Goal: Information Seeking & Learning: Check status

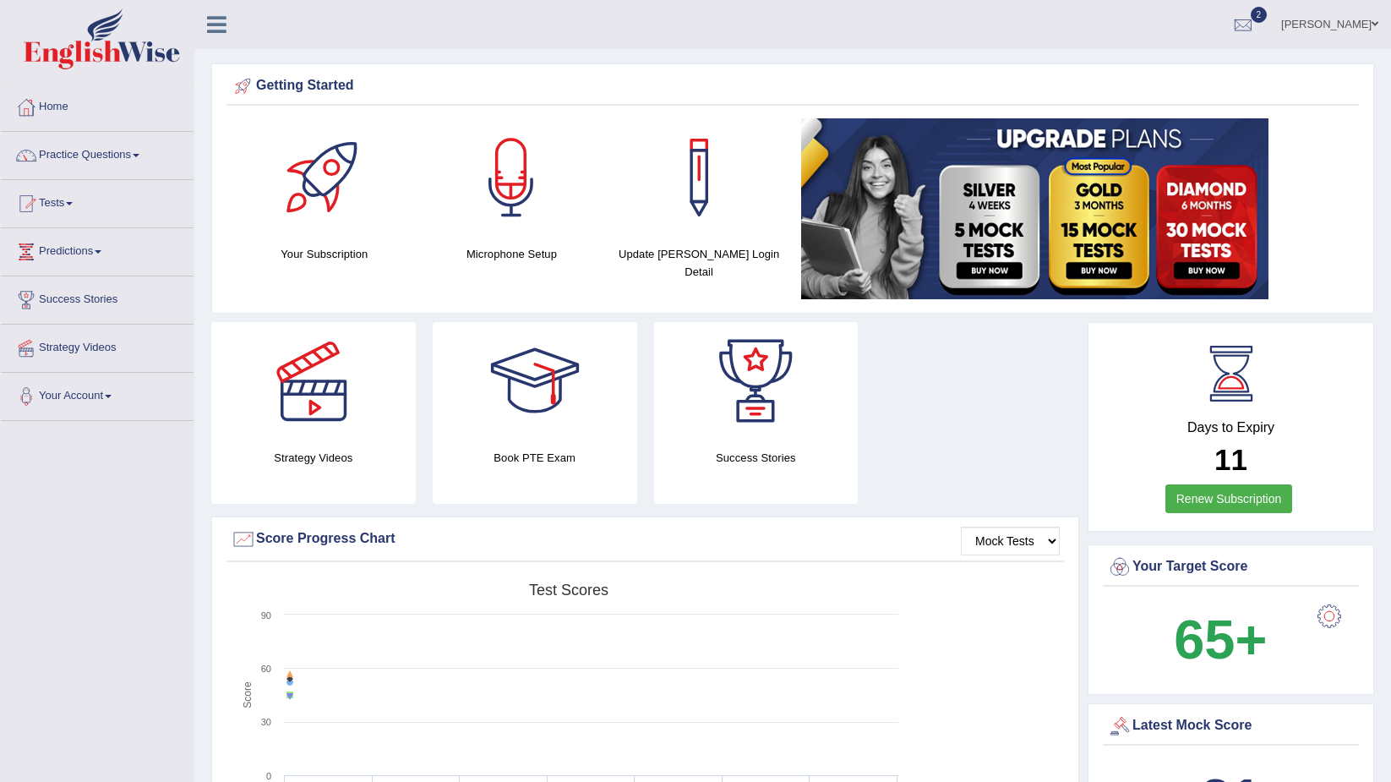
click at [73, 203] on span at bounding box center [69, 203] width 7 height 3
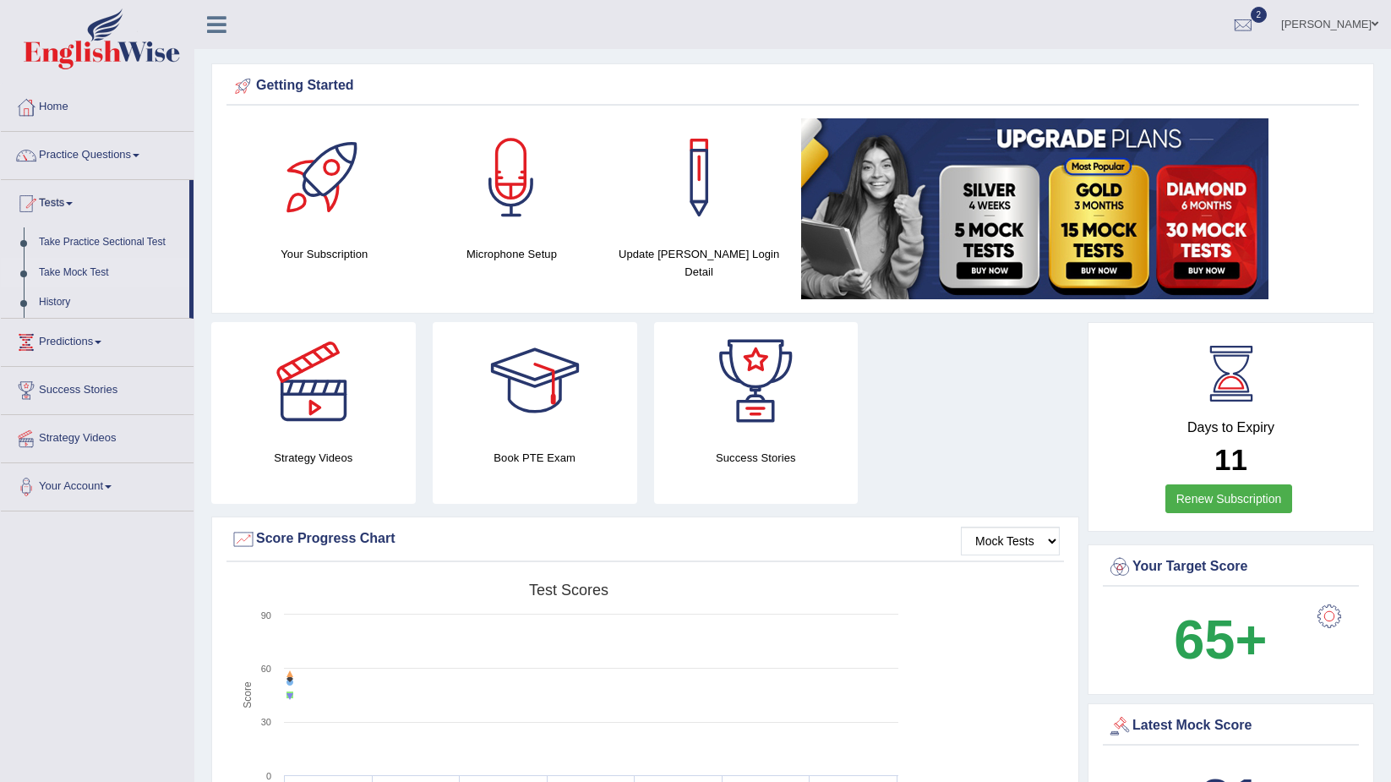
click at [88, 275] on link "Take Mock Test" at bounding box center [110, 273] width 158 height 30
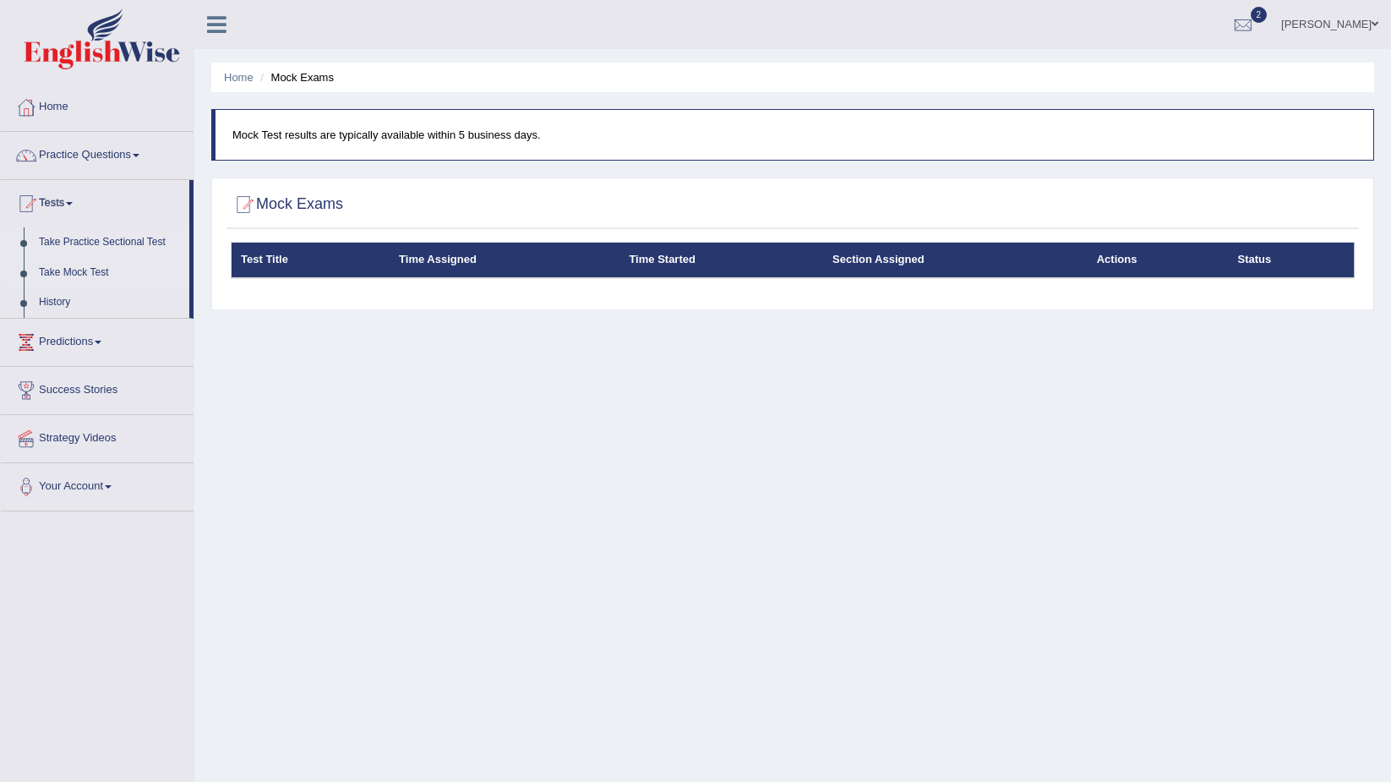
click at [78, 239] on link "Take Practice Sectional Test" at bounding box center [110, 242] width 158 height 30
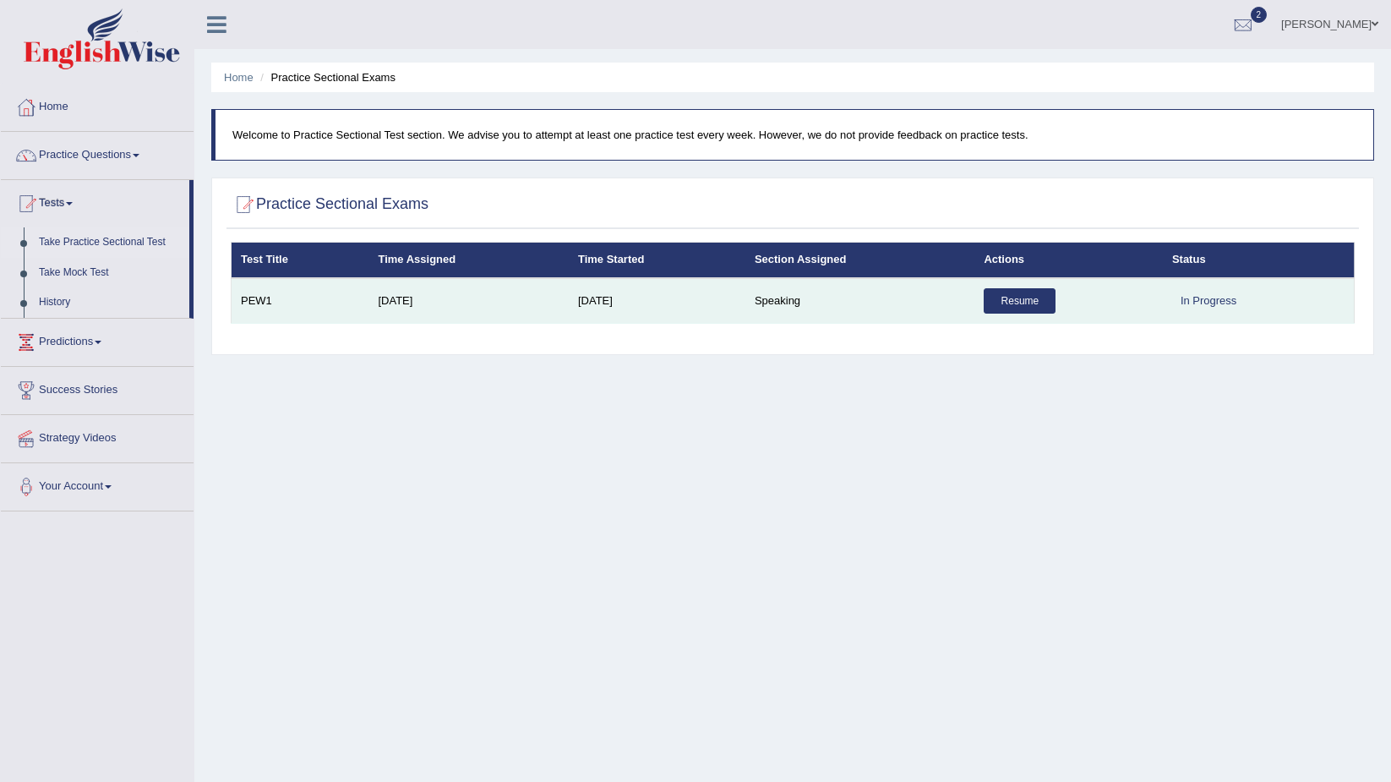
click at [1036, 302] on link "Resume" at bounding box center [1020, 300] width 72 height 25
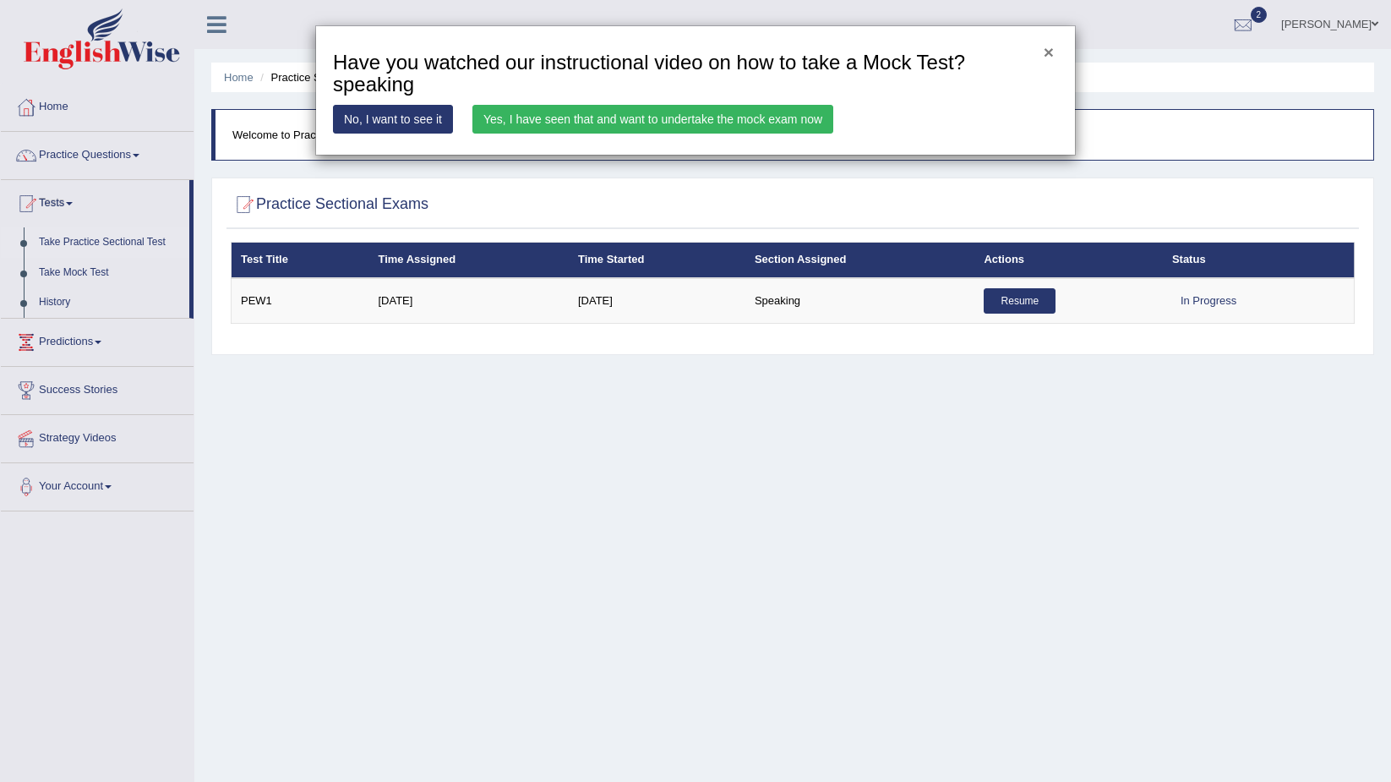
click at [1049, 53] on button "×" at bounding box center [1049, 52] width 10 height 18
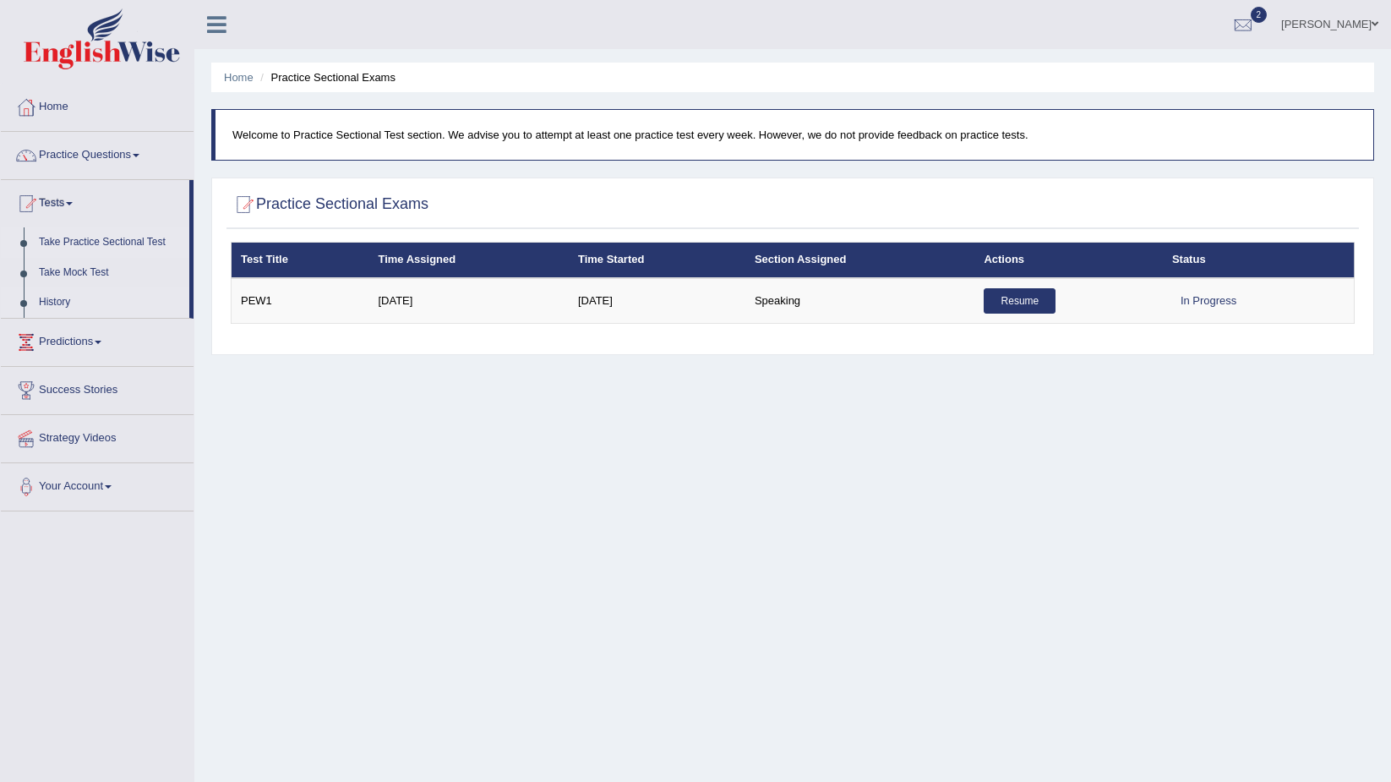
click at [50, 306] on link "History" at bounding box center [110, 302] width 158 height 30
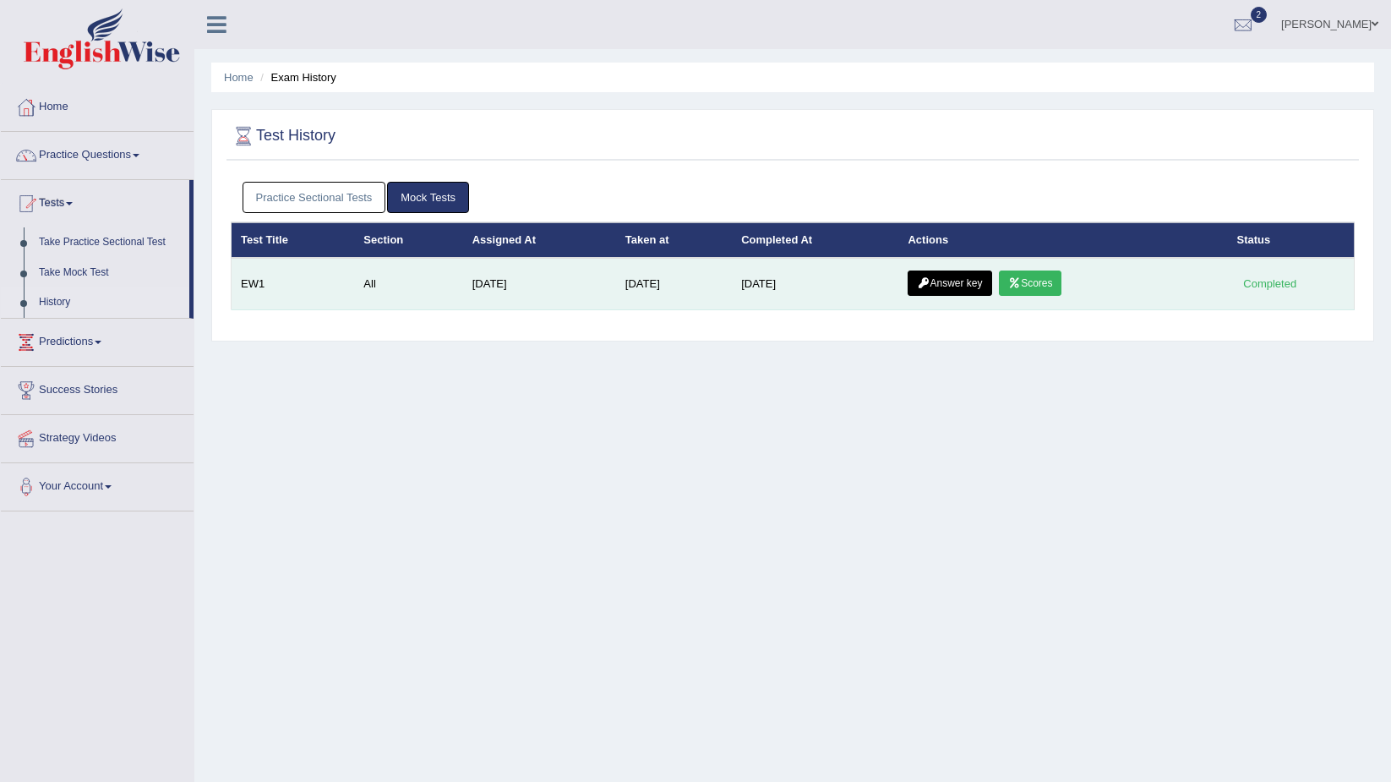
click at [975, 285] on link "Answer key" at bounding box center [950, 282] width 84 height 25
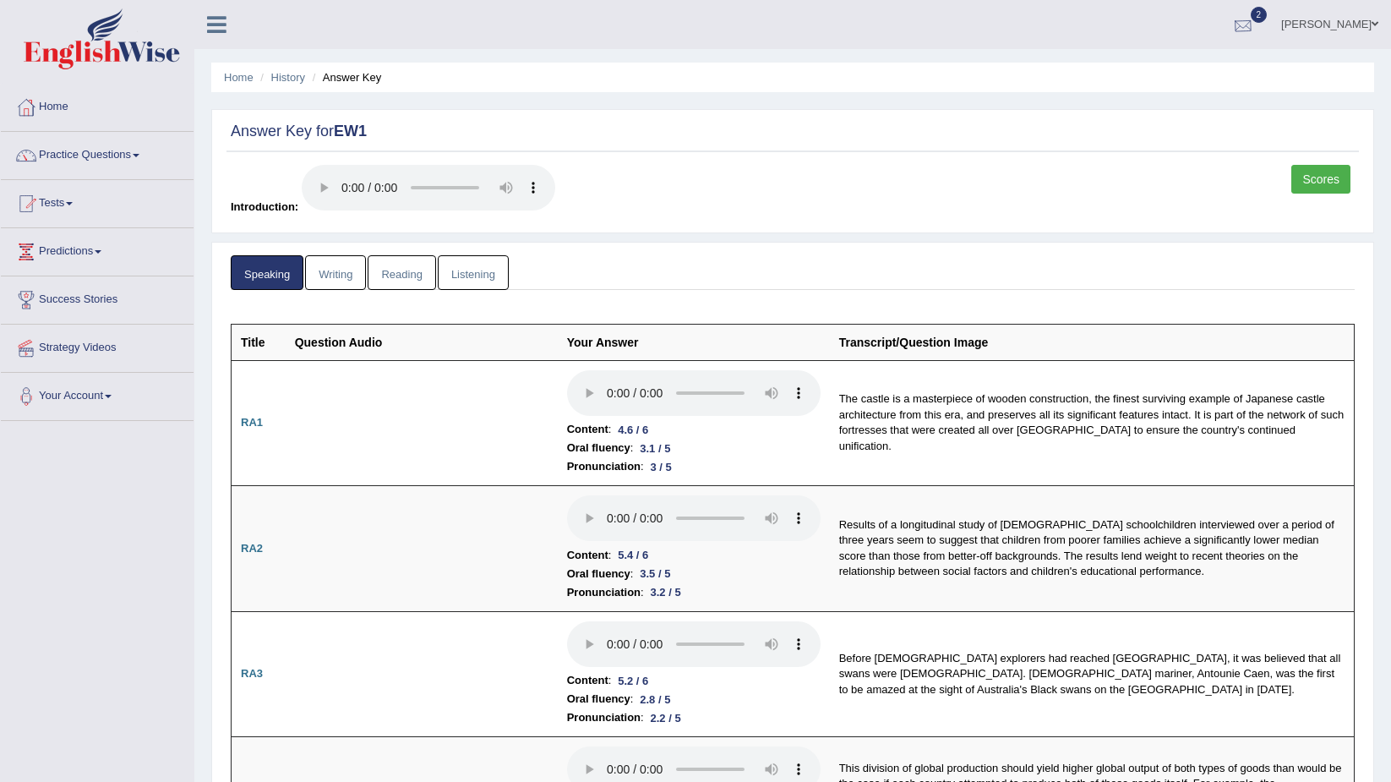
click at [1256, 20] on div at bounding box center [1242, 25] width 25 height 25
